Goal: Check status: Check status

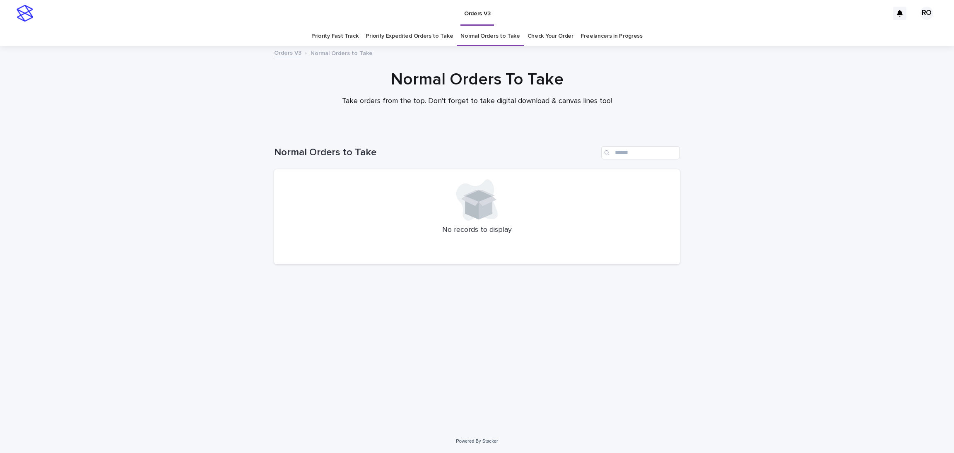
click at [555, 38] on link "Check Your Order" at bounding box center [550, 35] width 46 height 19
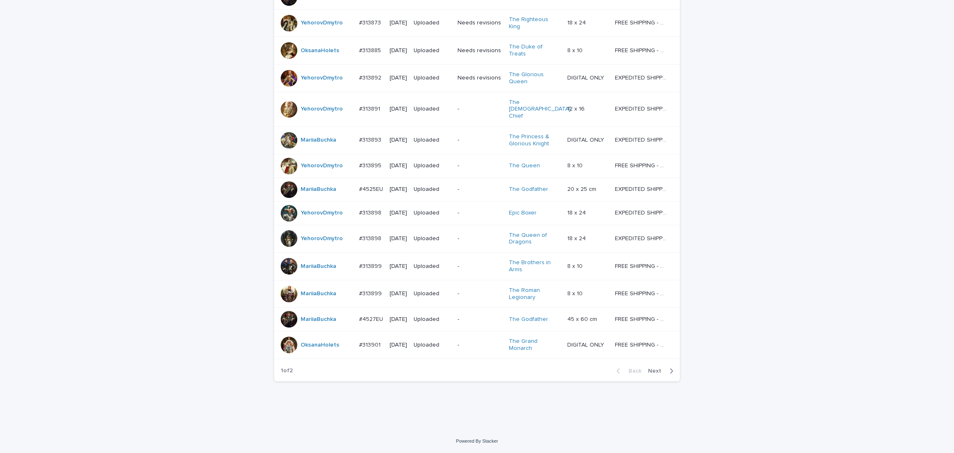
scroll to position [649, 0]
click at [654, 369] on span "Next" at bounding box center [657, 371] width 18 height 6
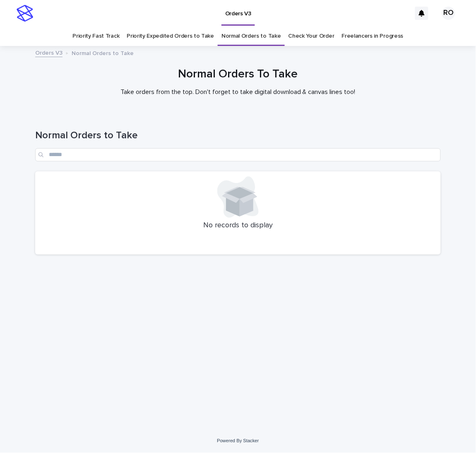
click at [97, 35] on link "Priority Fast Track" at bounding box center [95, 35] width 47 height 19
drag, startPoint x: 433, startPoint y: 229, endPoint x: 475, endPoint y: 204, distance: 48.6
click at [433, 229] on p "No records to display" at bounding box center [238, 225] width 396 height 9
click at [158, 40] on link "Priority Expedited Orders to Take" at bounding box center [170, 35] width 87 height 19
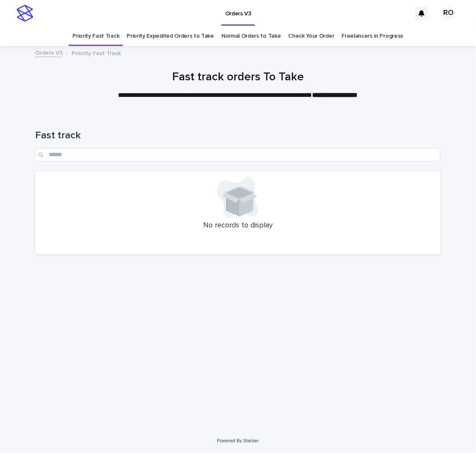
click at [178, 31] on link "Priority Expedited Orders to Take" at bounding box center [170, 35] width 87 height 19
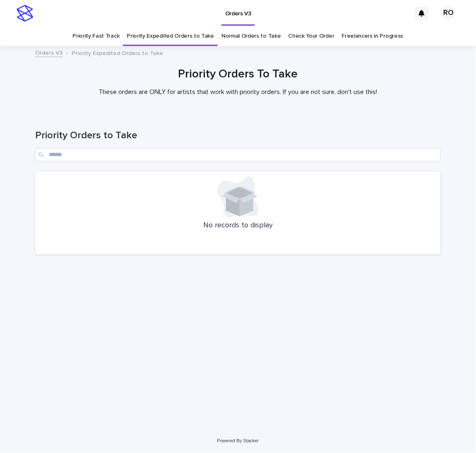
click at [118, 37] on link "Priority Fast Track" at bounding box center [95, 35] width 47 height 19
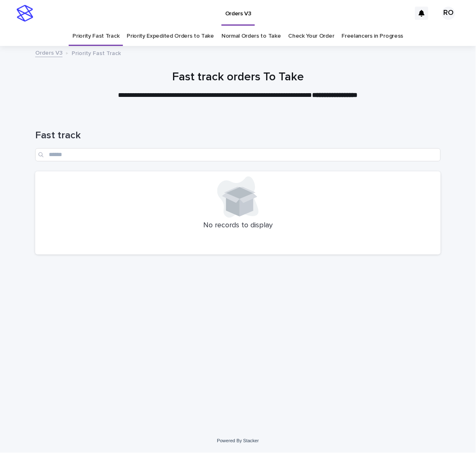
click at [163, 40] on link "Priority Expedited Orders to Take" at bounding box center [170, 35] width 87 height 19
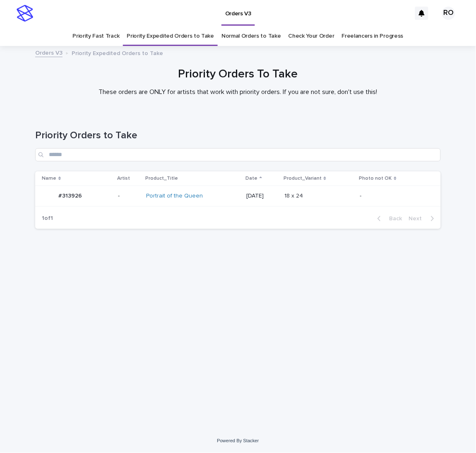
click at [243, 196] on td "[DATE]" at bounding box center [262, 195] width 38 height 21
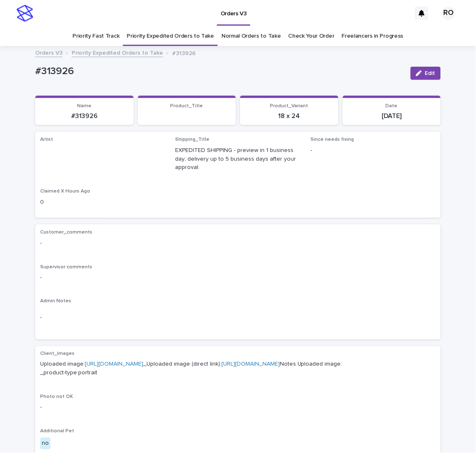
click at [431, 74] on button "Edit" at bounding box center [426, 73] width 30 height 13
click at [55, 156] on div "Select..." at bounding box center [54, 154] width 21 height 9
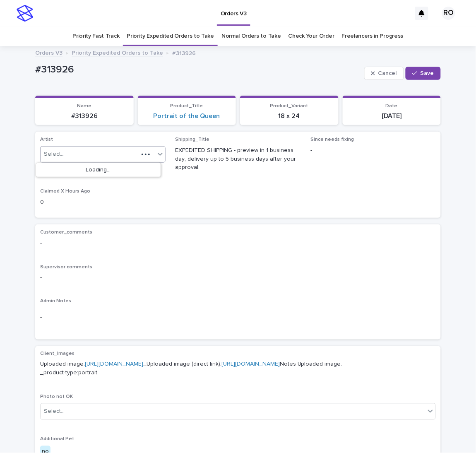
paste input "**********"
type input "**********"
click at [421, 75] on span "Save" at bounding box center [428, 73] width 14 height 6
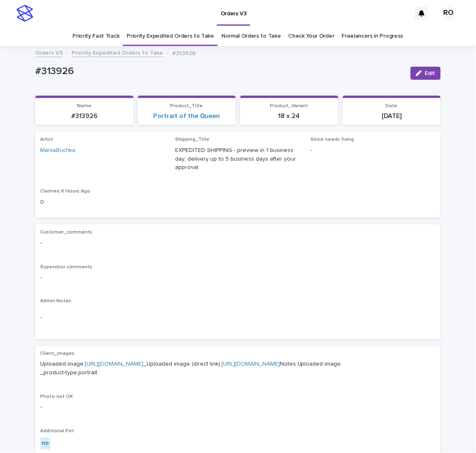
click at [171, 34] on link "Priority Expedited Orders to Take" at bounding box center [170, 35] width 87 height 19
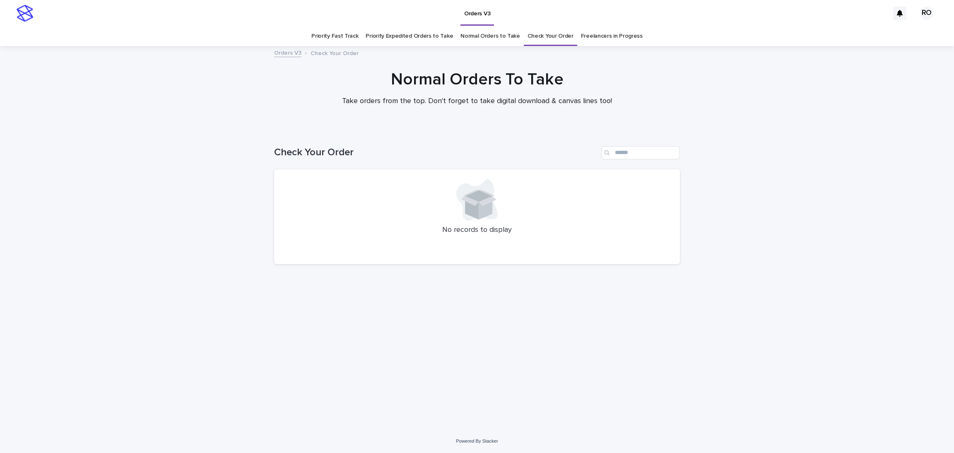
click at [476, 43] on link "Check Your Order" at bounding box center [550, 35] width 46 height 19
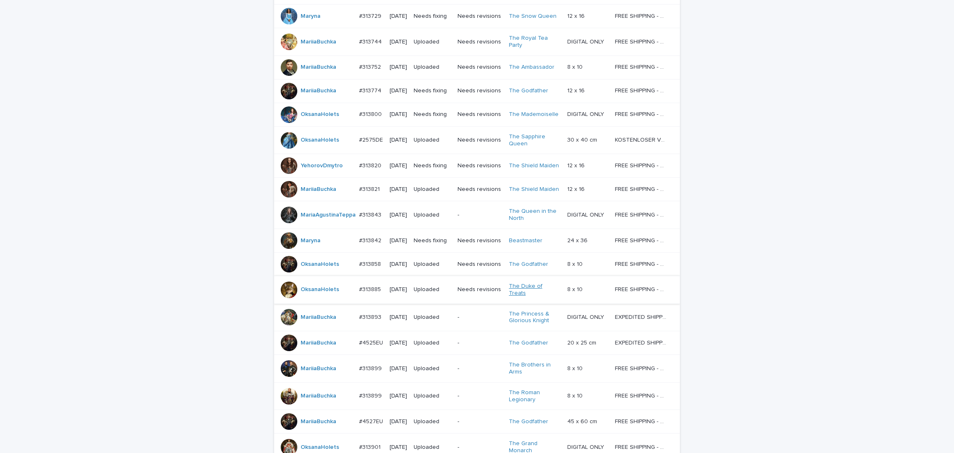
scroll to position [250, 0]
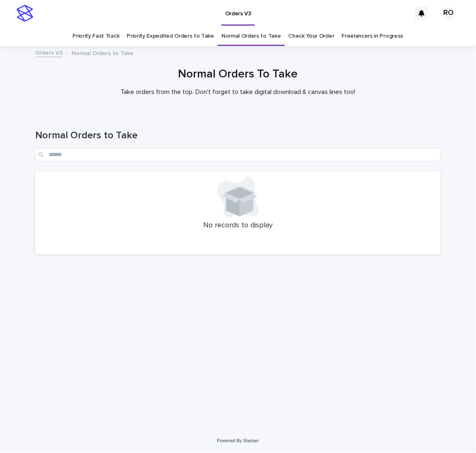
click at [306, 41] on link "Check Your Order" at bounding box center [311, 35] width 46 height 19
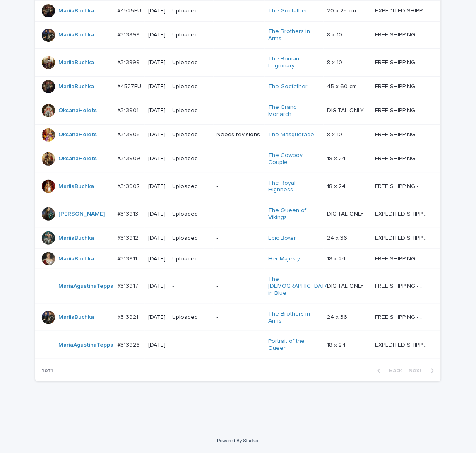
scroll to position [503, 0]
